Goal: Check status: Check status

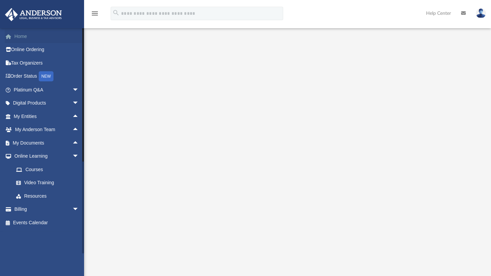
click at [22, 35] on link "Home" at bounding box center [47, 36] width 84 height 13
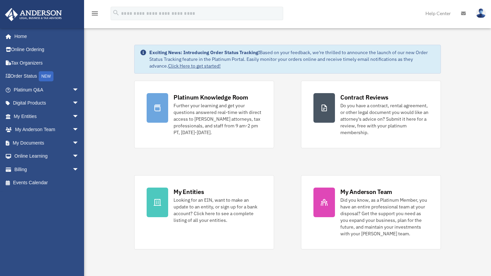
click at [93, 13] on icon "menu" at bounding box center [95, 13] width 8 height 8
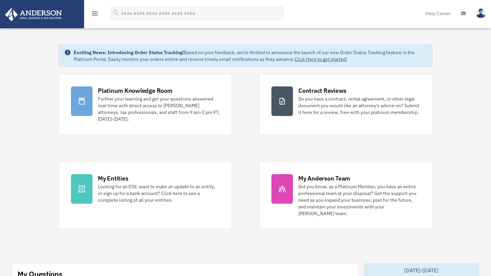
click at [93, 13] on icon "menu" at bounding box center [95, 13] width 8 height 8
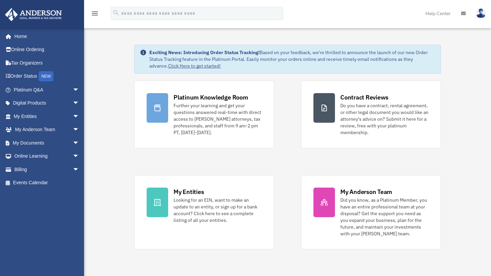
click at [478, 13] on img at bounding box center [481, 13] width 10 height 10
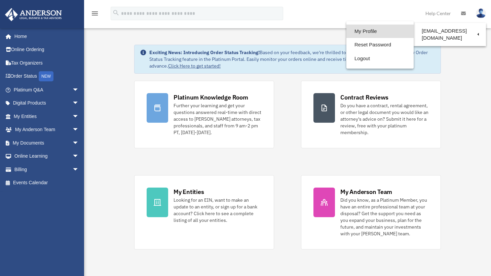
click at [377, 31] on link "My Profile" at bounding box center [379, 32] width 67 height 14
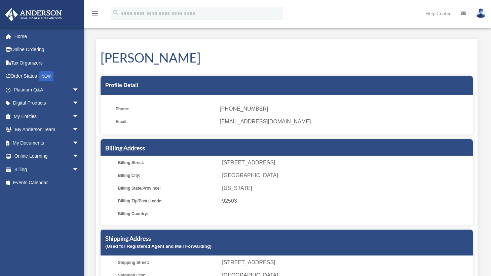
click at [268, 162] on span "11127 Liverpool Lane" at bounding box center [346, 162] width 249 height 9
click at [481, 15] on img at bounding box center [481, 13] width 10 height 10
click at [329, 111] on span "(714) 350-9156" at bounding box center [344, 108] width 249 height 9
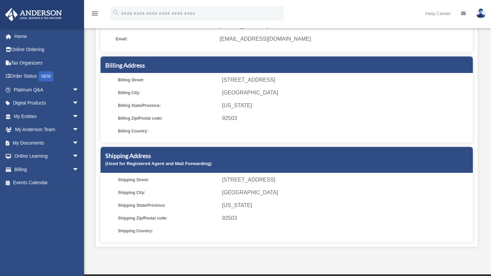
scroll to position [94, 0]
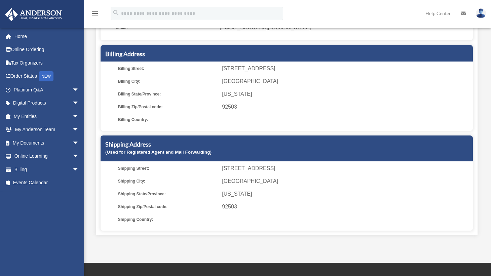
click at [466, 222] on span at bounding box center [346, 219] width 249 height 9
drag, startPoint x: 141, startPoint y: 147, endPoint x: 161, endPoint y: 127, distance: 27.6
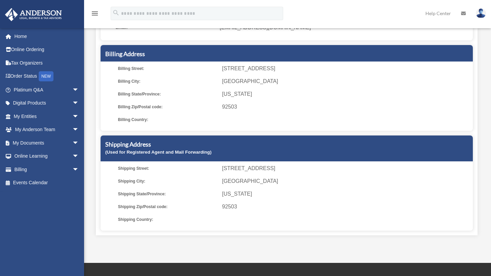
click at [161, 127] on div "Billing Street: 11127 Liverpool Lane Billing City: Riverside Billing State/Prov…" at bounding box center [287, 98] width 372 height 65
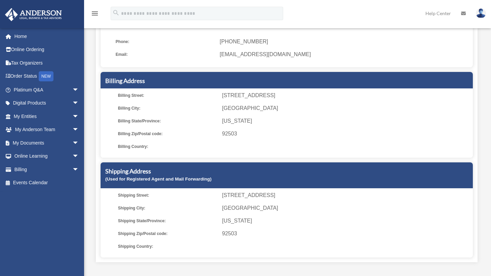
scroll to position [0, 0]
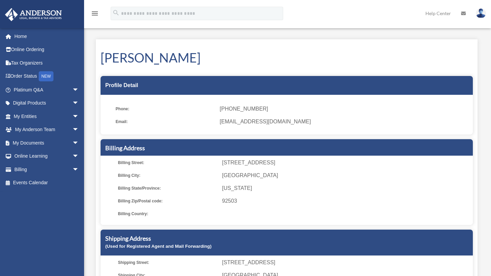
click at [464, 12] on icon at bounding box center [463, 13] width 5 height 5
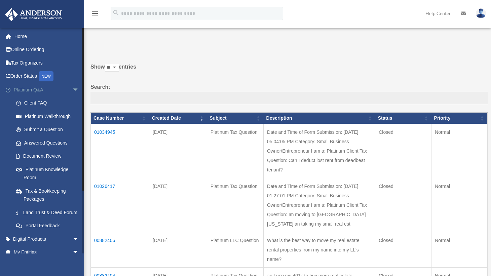
click at [72, 88] on span "arrow_drop_down" at bounding box center [78, 90] width 13 height 14
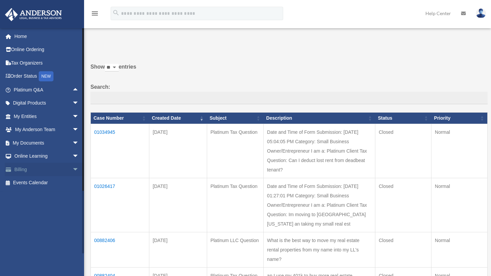
click at [72, 169] on span "arrow_drop_down" at bounding box center [78, 170] width 13 height 14
click at [23, 39] on link "Home" at bounding box center [47, 36] width 84 height 13
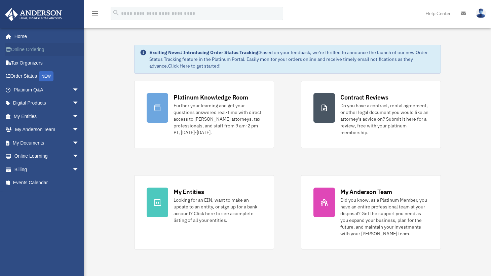
click at [36, 50] on link "Online Ordering" at bounding box center [47, 49] width 84 height 13
click at [72, 88] on span "arrow_drop_down" at bounding box center [78, 90] width 13 height 14
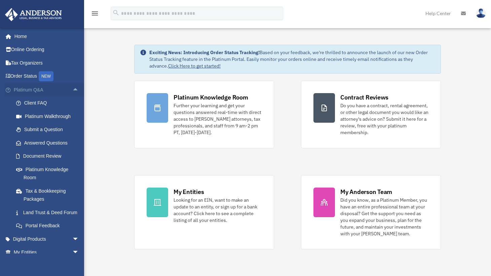
click at [72, 88] on span "arrow_drop_up" at bounding box center [78, 90] width 13 height 14
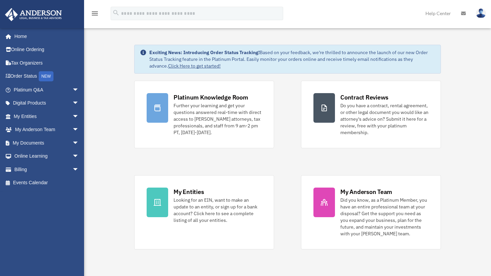
click at [480, 14] on img at bounding box center [481, 13] width 10 height 10
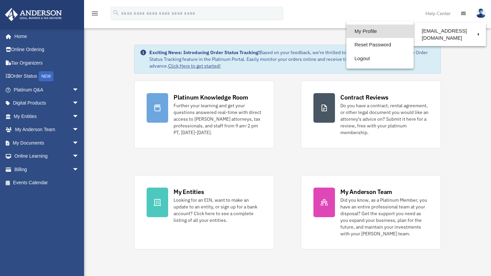
click at [374, 30] on link "My Profile" at bounding box center [379, 32] width 67 height 14
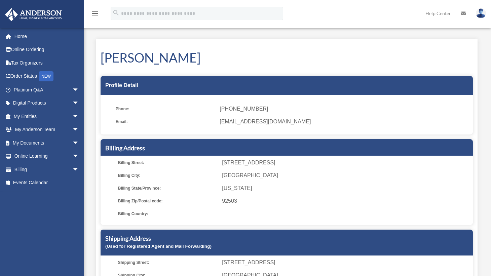
click at [255, 109] on span "[PHONE_NUMBER]" at bounding box center [344, 108] width 249 height 9
drag, startPoint x: 255, startPoint y: 109, endPoint x: 244, endPoint y: 111, distance: 10.2
click at [244, 111] on span "(714) 350-9156" at bounding box center [344, 108] width 249 height 9
click at [243, 109] on span "(714) 350-9156" at bounding box center [344, 108] width 249 height 9
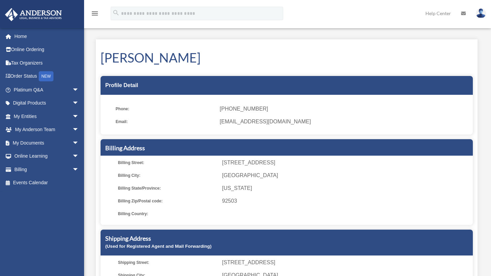
click at [184, 109] on span "Phone:" at bounding box center [165, 108] width 99 height 9
click at [246, 163] on span "11127 Liverpool Lane" at bounding box center [346, 162] width 249 height 9
drag, startPoint x: 246, startPoint y: 163, endPoint x: 144, endPoint y: 162, distance: 102.6
click at [144, 162] on span "Billing Street:" at bounding box center [167, 162] width 99 height 9
drag, startPoint x: 144, startPoint y: 162, endPoint x: 127, endPoint y: 145, distance: 23.8
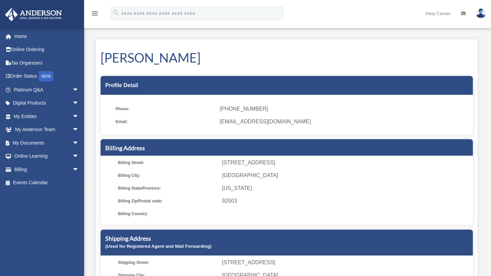
click at [127, 145] on h5 "Billing Address" at bounding box center [286, 148] width 363 height 8
click at [117, 85] on div "Profile Detail" at bounding box center [287, 85] width 372 height 19
click at [139, 162] on span "Billing Street:" at bounding box center [167, 162] width 99 height 9
click at [72, 140] on span "arrow_drop_down" at bounding box center [78, 143] width 13 height 14
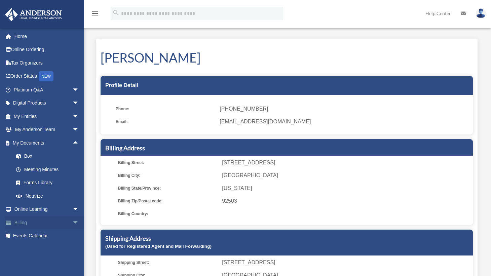
click at [72, 221] on span "arrow_drop_down" at bounding box center [78, 223] width 13 height 14
click at [50, 236] on link "$ Open Invoices" at bounding box center [49, 236] width 80 height 14
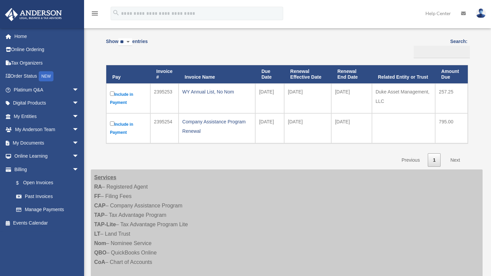
scroll to position [67, 0]
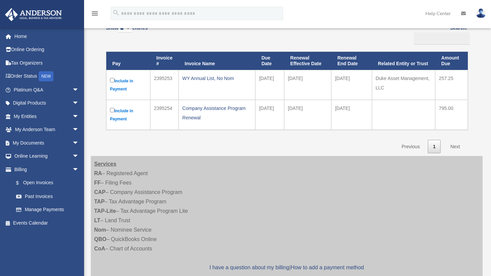
click at [185, 142] on div "Show ** ** ** *** entries Search: Pay Invoice # Invoice Name Due Date Renewal E…" at bounding box center [287, 87] width 362 height 133
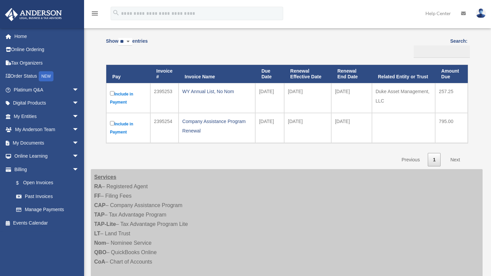
scroll to position [54, 0]
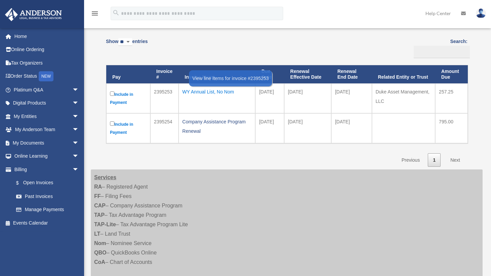
click at [220, 90] on div "WY Annual List, No Nom" at bounding box center [216, 91] width 69 height 9
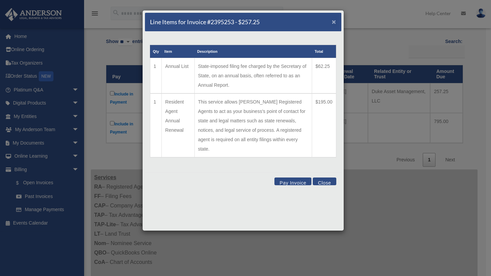
click at [334, 21] on span "×" at bounding box center [334, 22] width 4 height 8
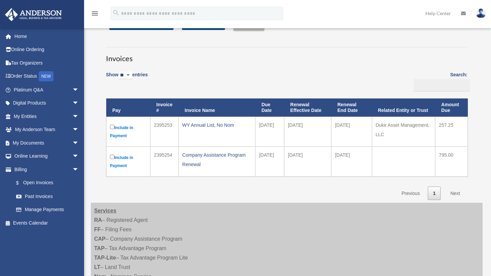
scroll to position [0, 0]
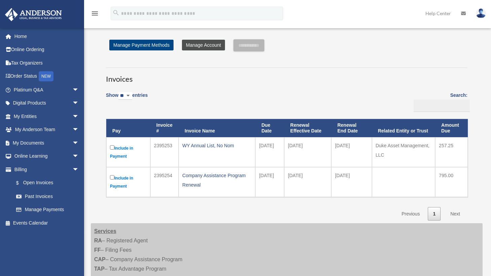
click at [207, 45] on link "Manage Account" at bounding box center [203, 45] width 43 height 11
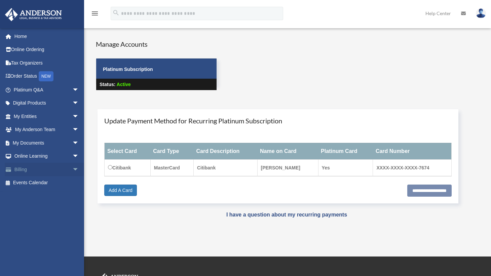
click at [72, 167] on span "arrow_drop_down" at bounding box center [78, 170] width 13 height 14
click at [46, 182] on link "$ Open Invoices" at bounding box center [49, 183] width 80 height 14
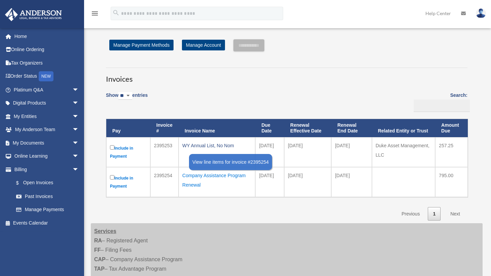
click at [222, 176] on div "Company Assistance Program Renewal" at bounding box center [216, 180] width 69 height 19
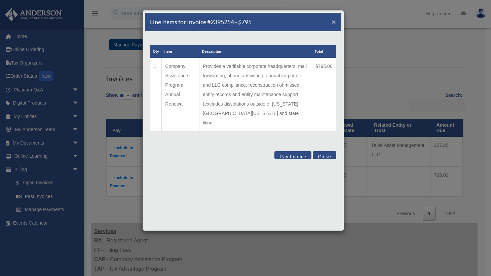
click at [334, 22] on span "×" at bounding box center [334, 22] width 4 height 8
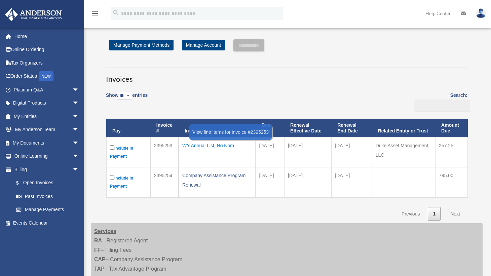
click at [222, 145] on div "WY Annual List, No Nom" at bounding box center [216, 145] width 69 height 9
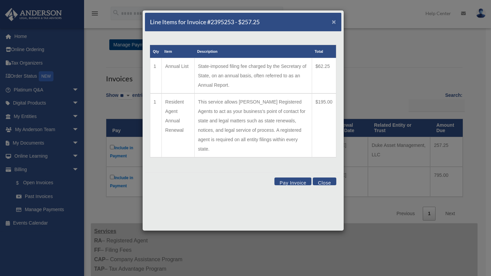
click at [335, 23] on span "×" at bounding box center [334, 22] width 4 height 8
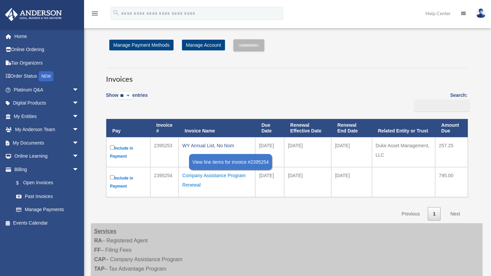
click at [217, 175] on div "Company Assistance Program Renewal" at bounding box center [216, 180] width 69 height 19
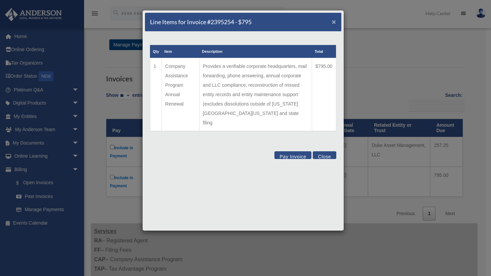
click at [335, 20] on span "×" at bounding box center [334, 22] width 4 height 8
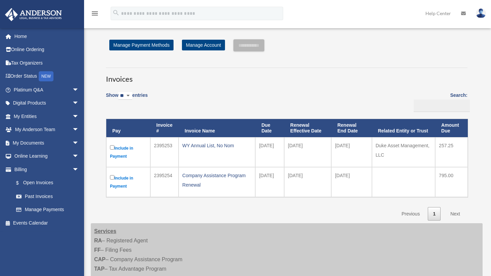
click at [266, 86] on div "Invoices Show ** ** ** *** entries Search: Pay Invoice # Invoice Name Due Date …" at bounding box center [287, 141] width 372 height 159
click at [220, 104] on div "Show ** ** ** *** entries Search: Pay Invoice # Invoice Name Due Date Renewal E…" at bounding box center [287, 154] width 362 height 133
